Goal: Transaction & Acquisition: Purchase product/service

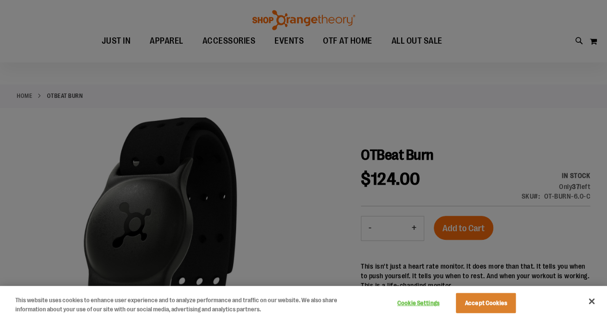
scroll to position [38, 0]
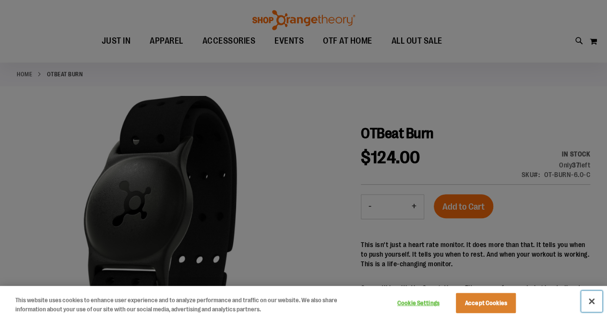
click at [586, 300] on button "Close" at bounding box center [591, 301] width 21 height 21
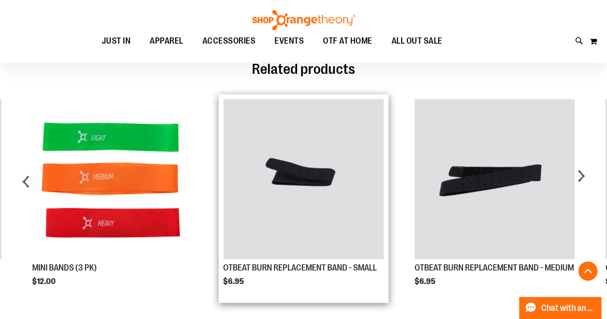
scroll to position [581, 0]
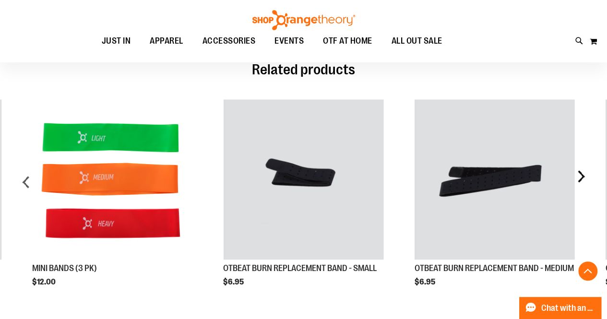
click at [580, 177] on div "next" at bounding box center [580, 186] width 19 height 202
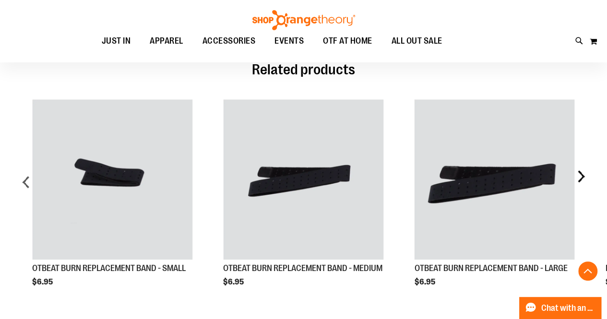
click at [580, 177] on div "next" at bounding box center [580, 186] width 19 height 202
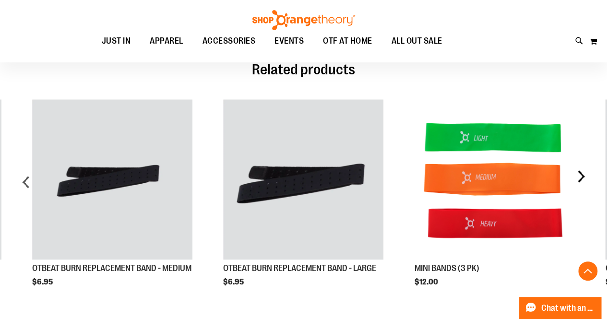
click at [580, 177] on div "next" at bounding box center [580, 186] width 19 height 202
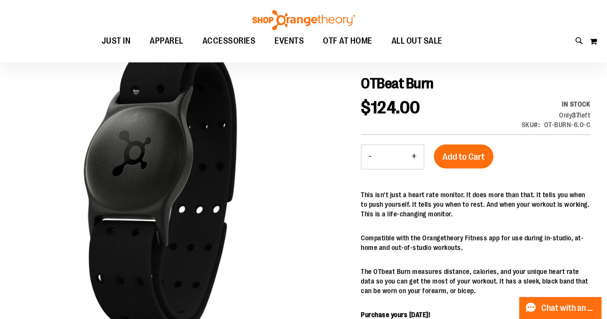
scroll to position [86, 0]
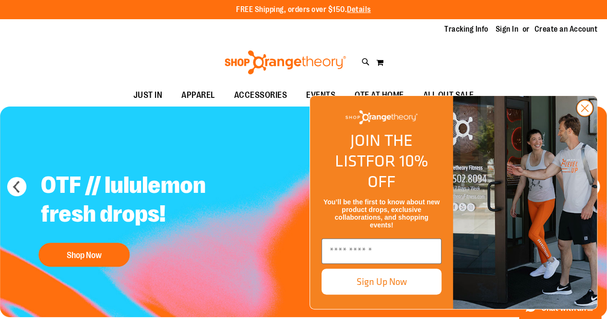
click at [582, 116] on circle "Close dialog" at bounding box center [585, 108] width 16 height 16
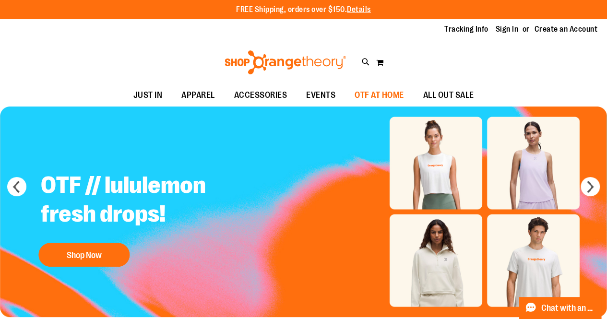
click at [390, 95] on span "OTF AT HOME" at bounding box center [379, 95] width 49 height 22
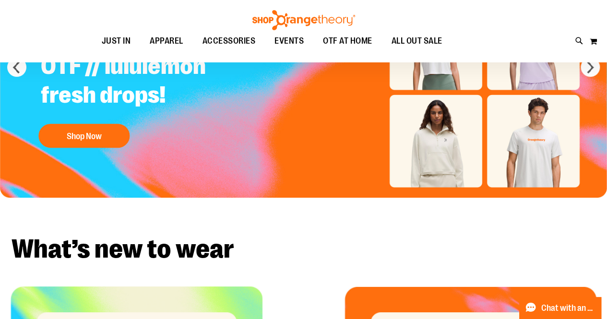
scroll to position [119, 0]
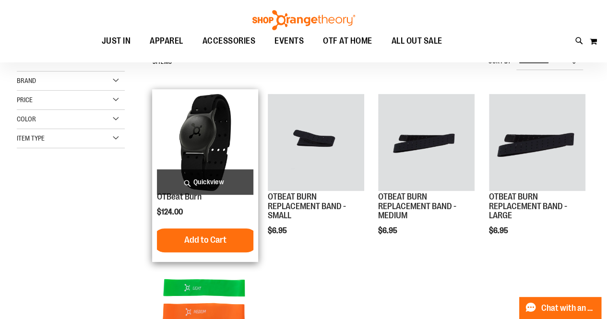
scroll to position [101, 0]
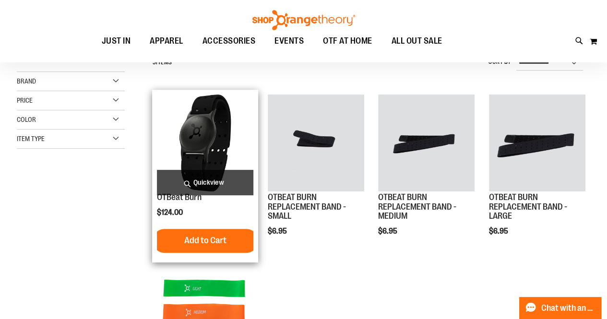
click at [215, 130] on img "product" at bounding box center [205, 143] width 96 height 96
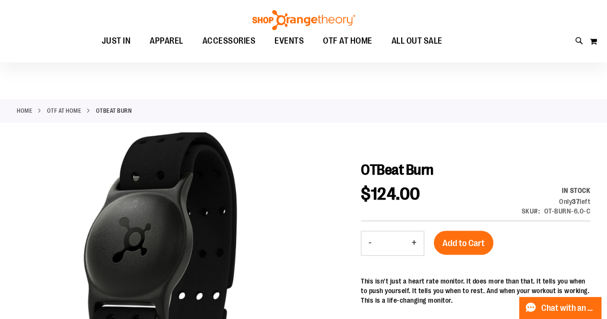
scroll to position [6, 0]
